Goal: Task Accomplishment & Management: Manage account settings

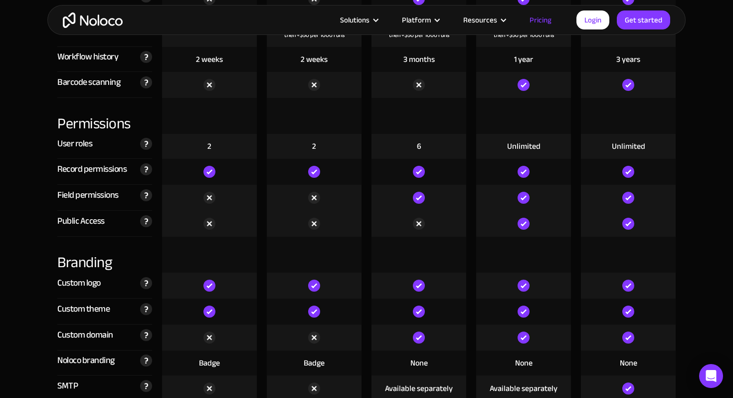
scroll to position [2144, 0]
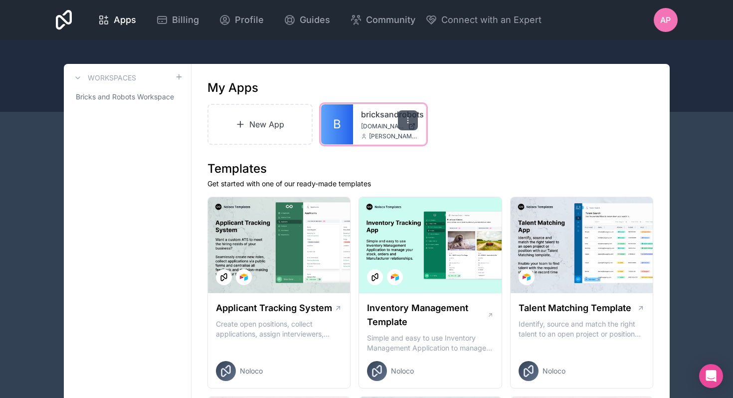
click at [406, 117] on icon at bounding box center [408, 120] width 8 height 8
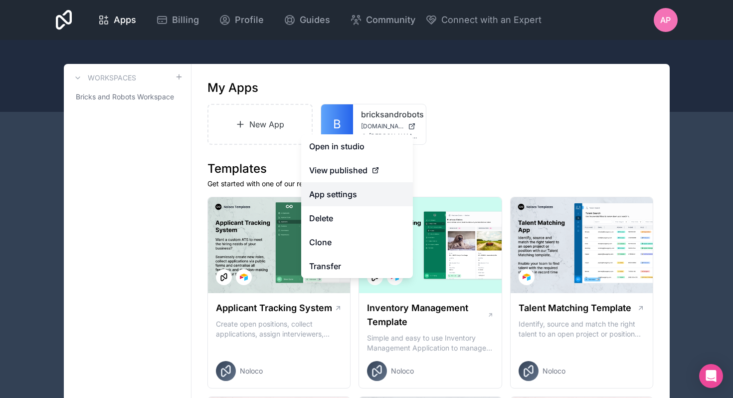
click at [337, 191] on link "App settings" at bounding box center [357, 194] width 112 height 24
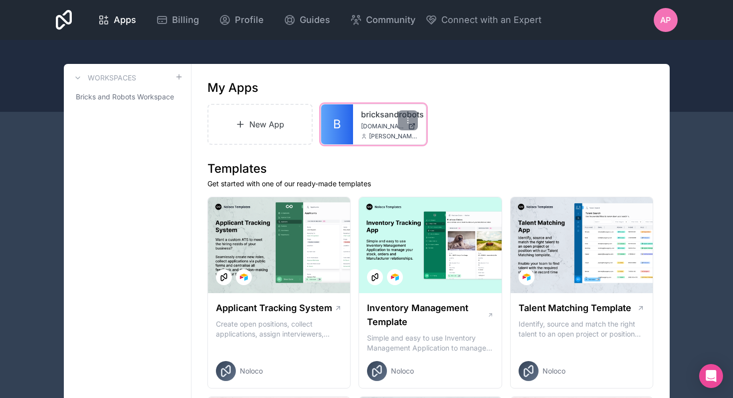
click at [348, 130] on link "B" at bounding box center [337, 124] width 32 height 40
